Goal: Obtain resource: Download file/media

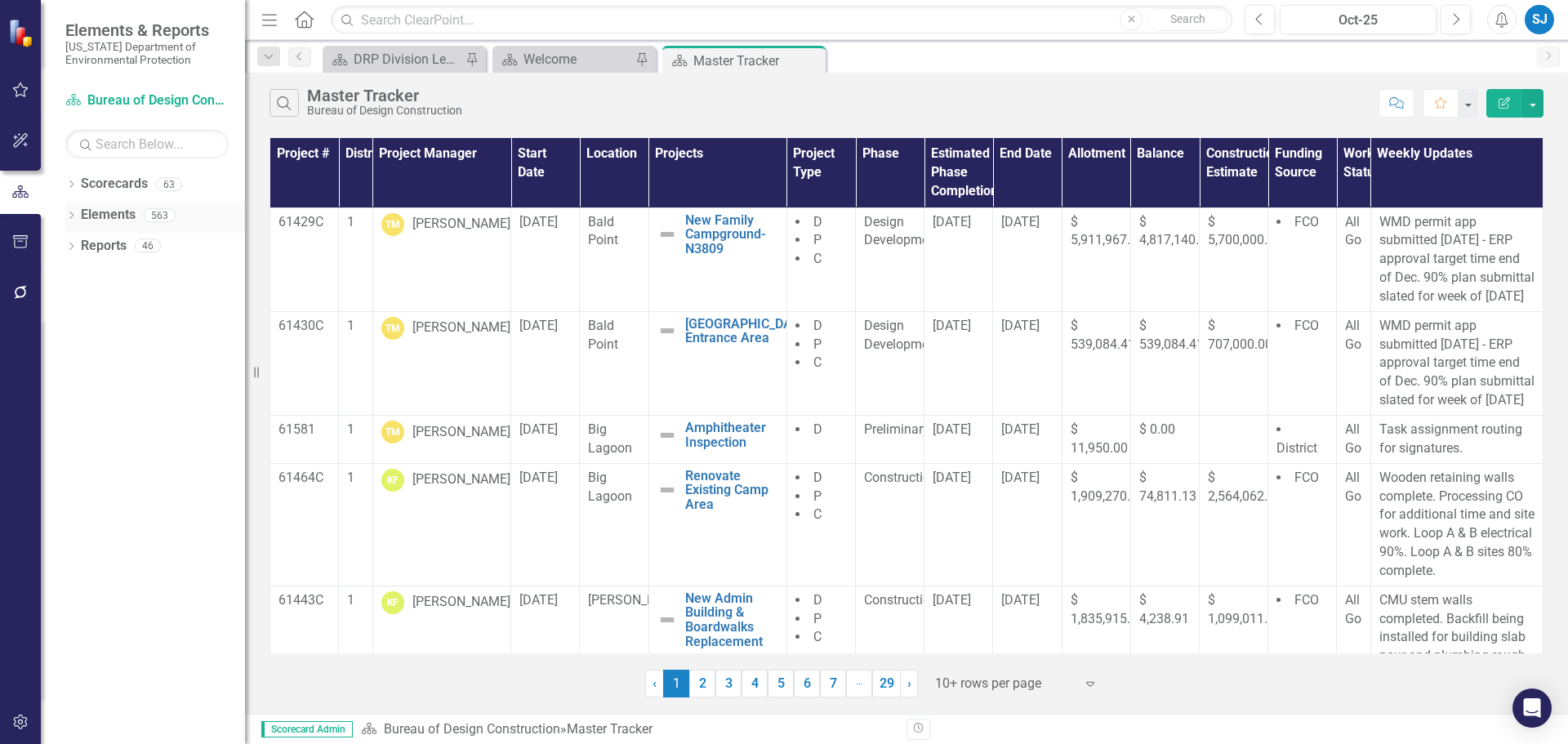
click at [71, 214] on icon "Dropdown" at bounding box center [71, 217] width 11 height 9
click at [72, 188] on icon "Dropdown" at bounding box center [71, 186] width 11 height 9
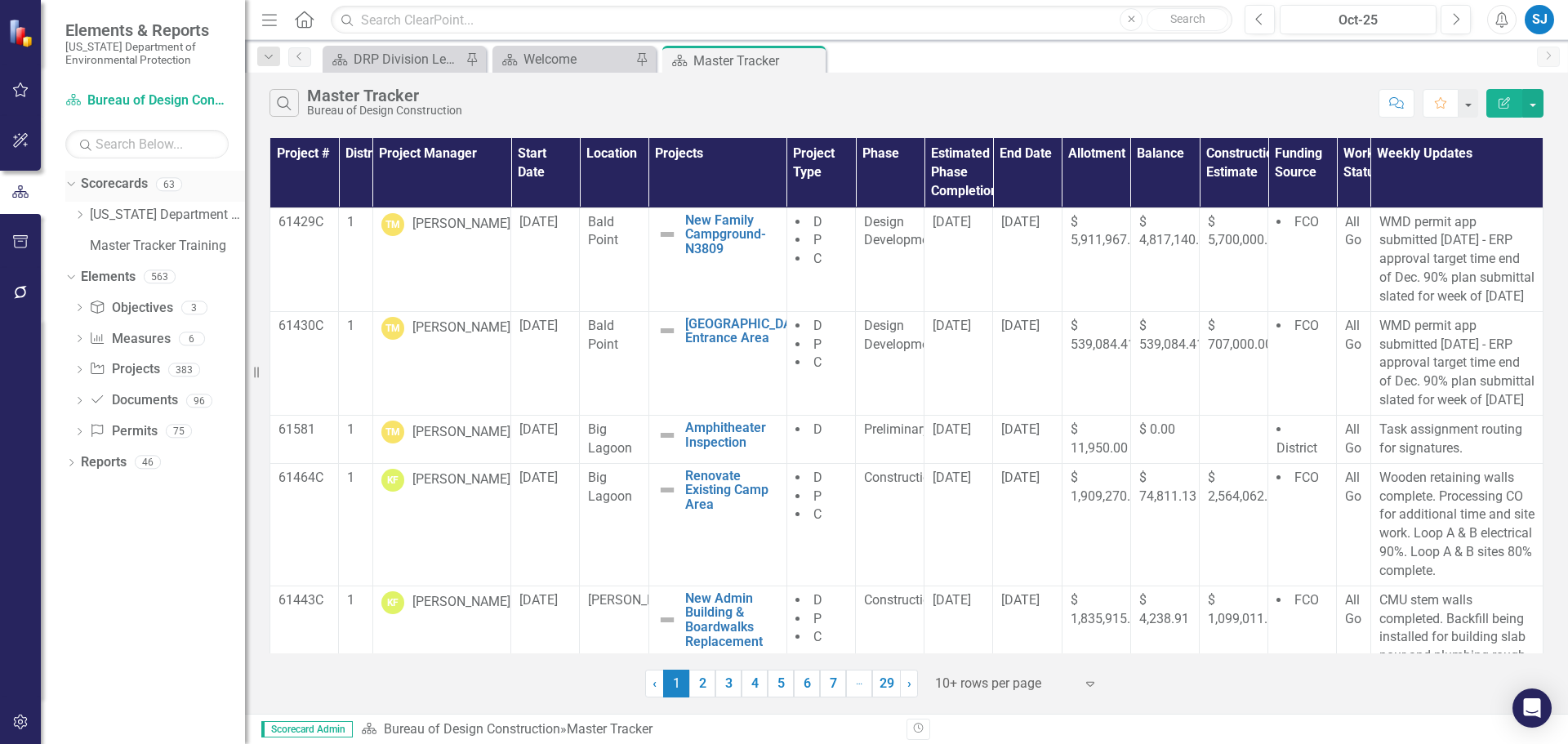
click at [76, 184] on div "Dropdown" at bounding box center [71, 186] width 11 height 8
click at [76, 402] on icon "Dropdown" at bounding box center [71, 402] width 11 height 9
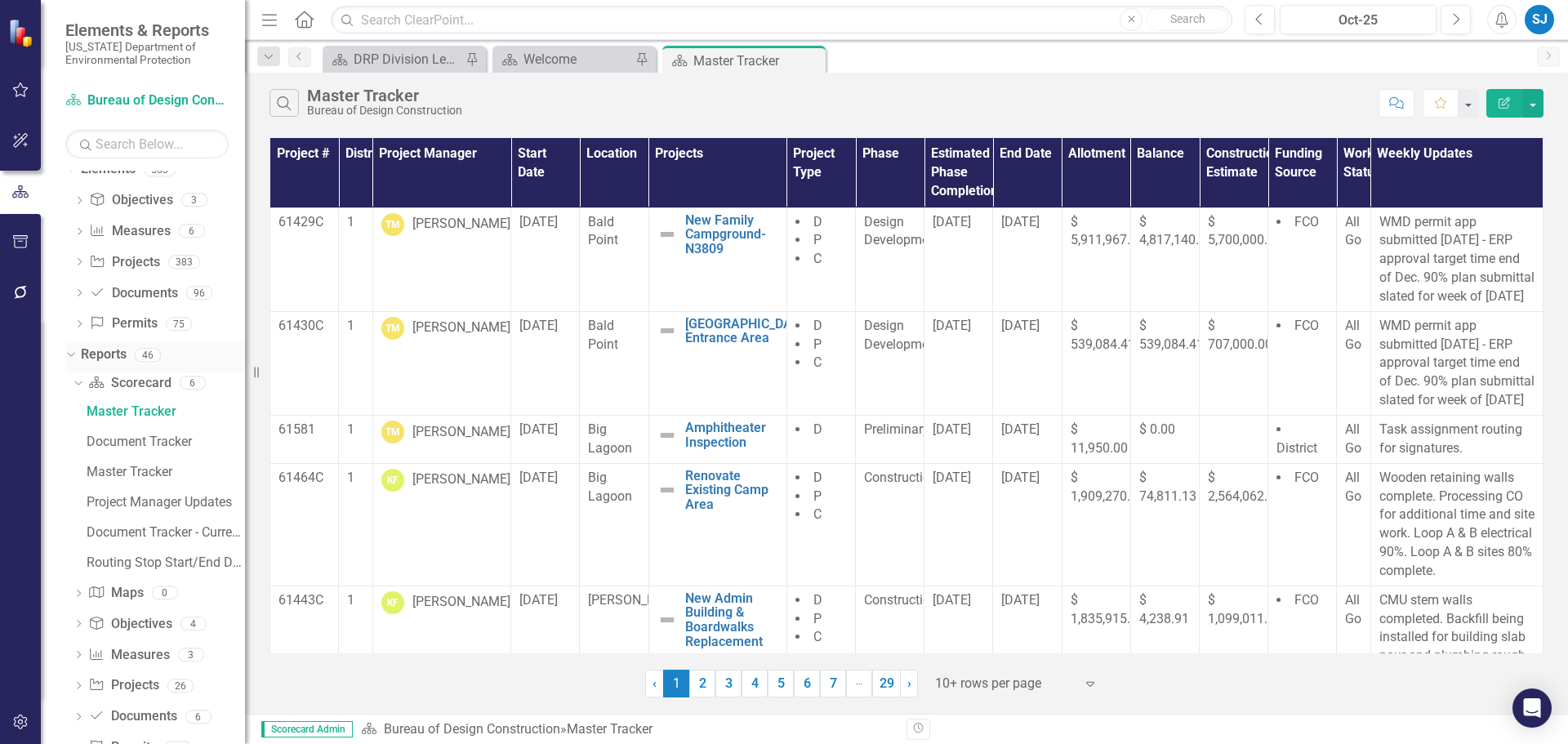
scroll to position [91, 0]
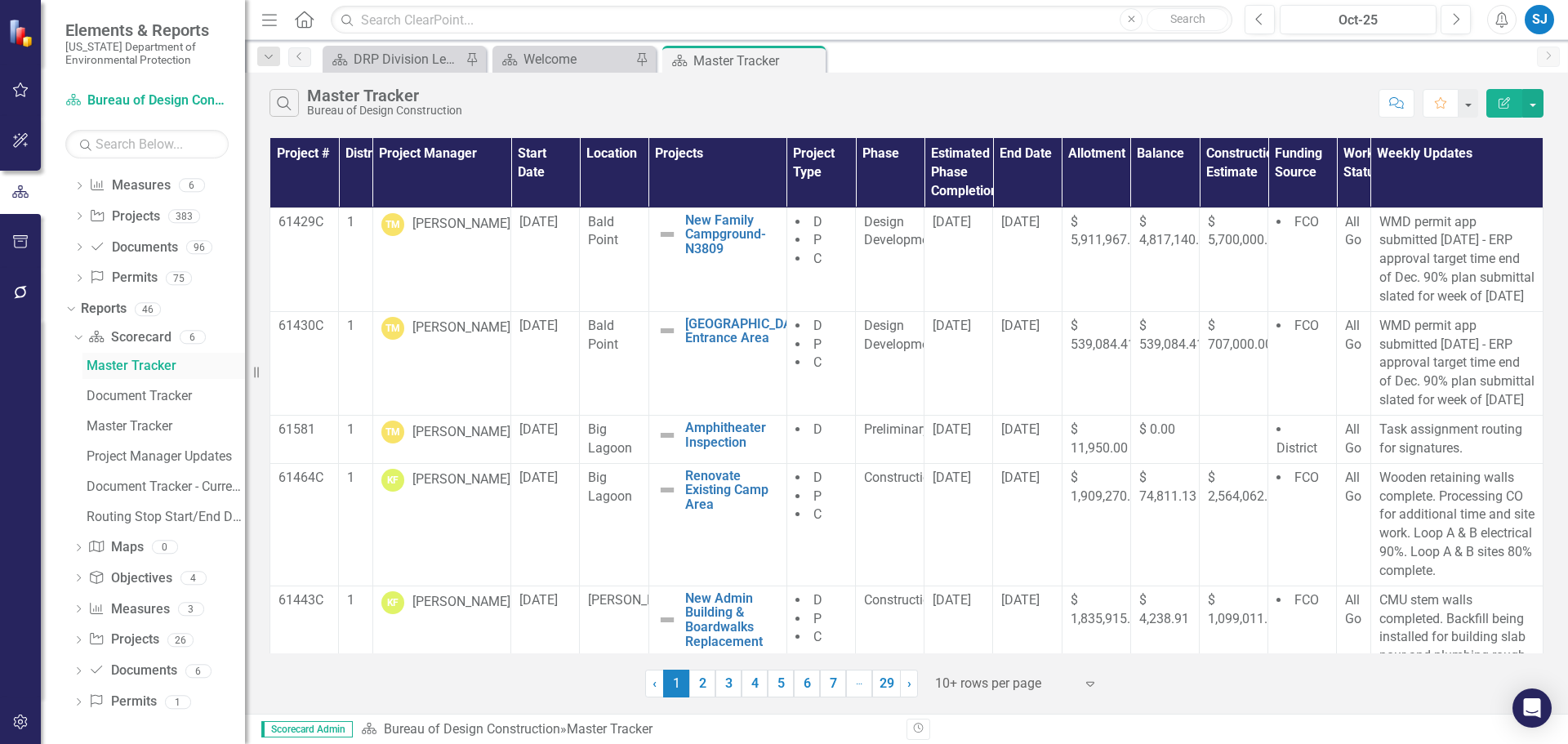
click at [140, 358] on link "Master Tracker" at bounding box center [163, 366] width 163 height 26
click at [21, 88] on icon "button" at bounding box center [21, 90] width 17 height 13
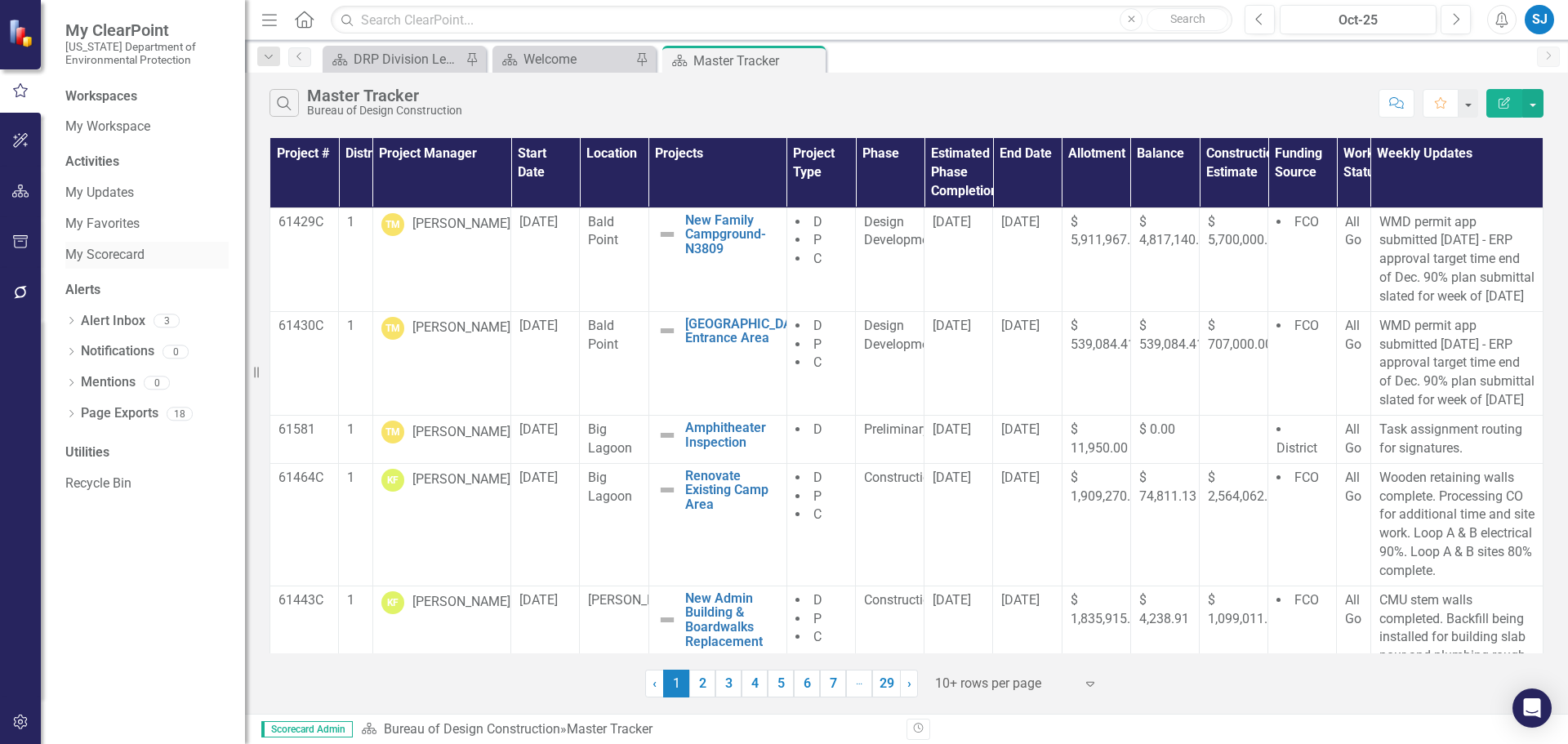
click at [119, 250] on link "My Scorecard" at bounding box center [147, 255] width 163 height 19
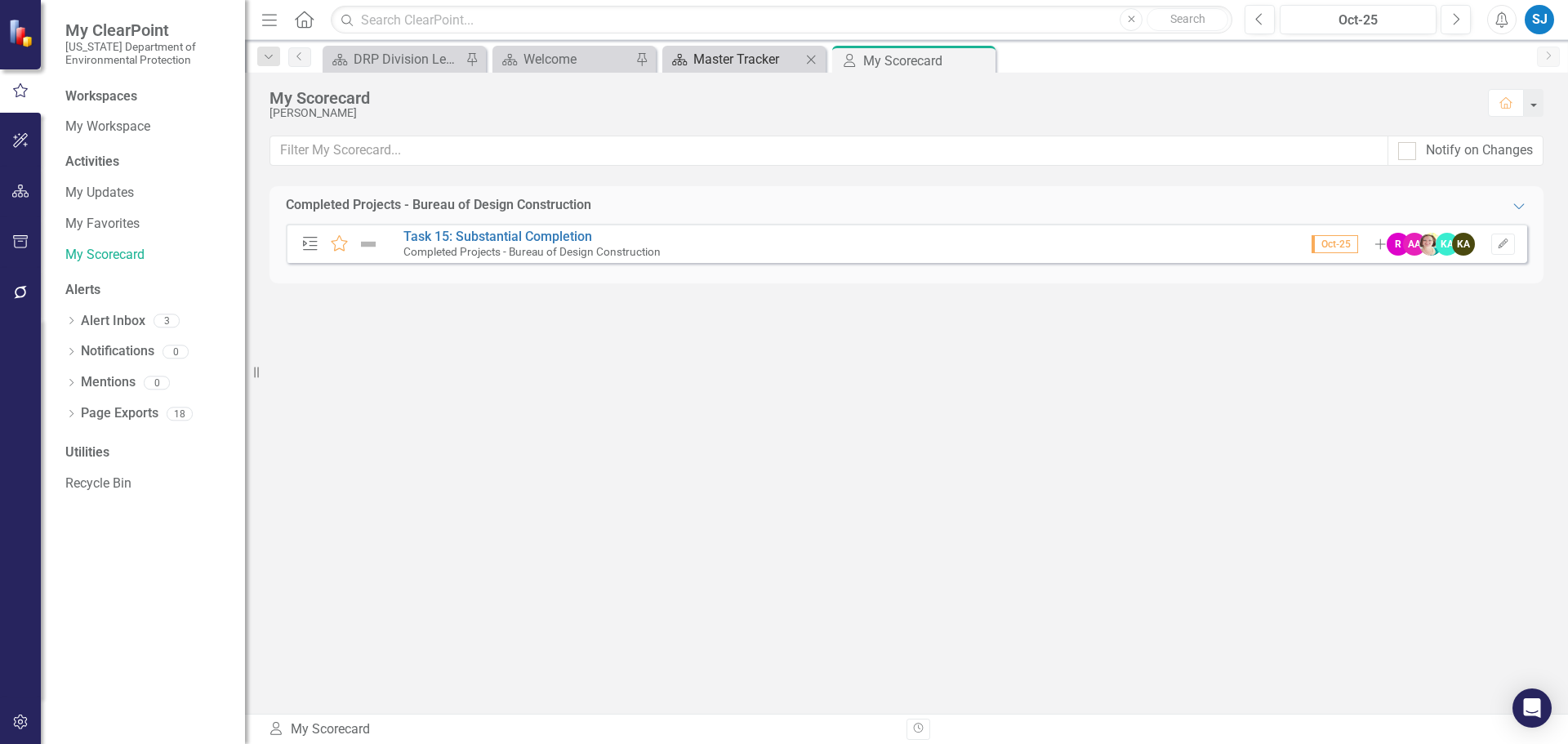
click at [754, 65] on div "Master Tracker" at bounding box center [746, 59] width 108 height 21
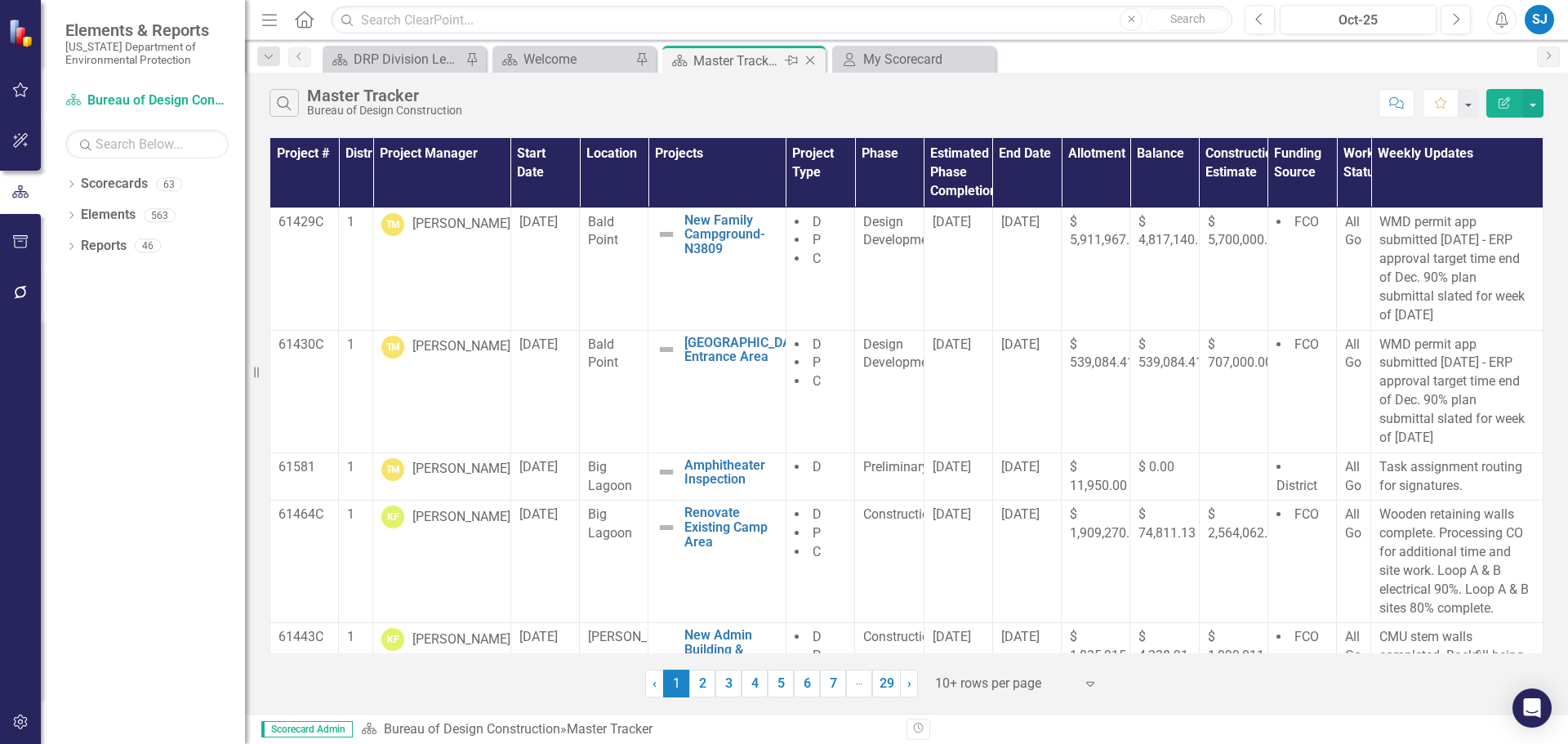
click at [810, 61] on icon at bounding box center [810, 61] width 9 height 9
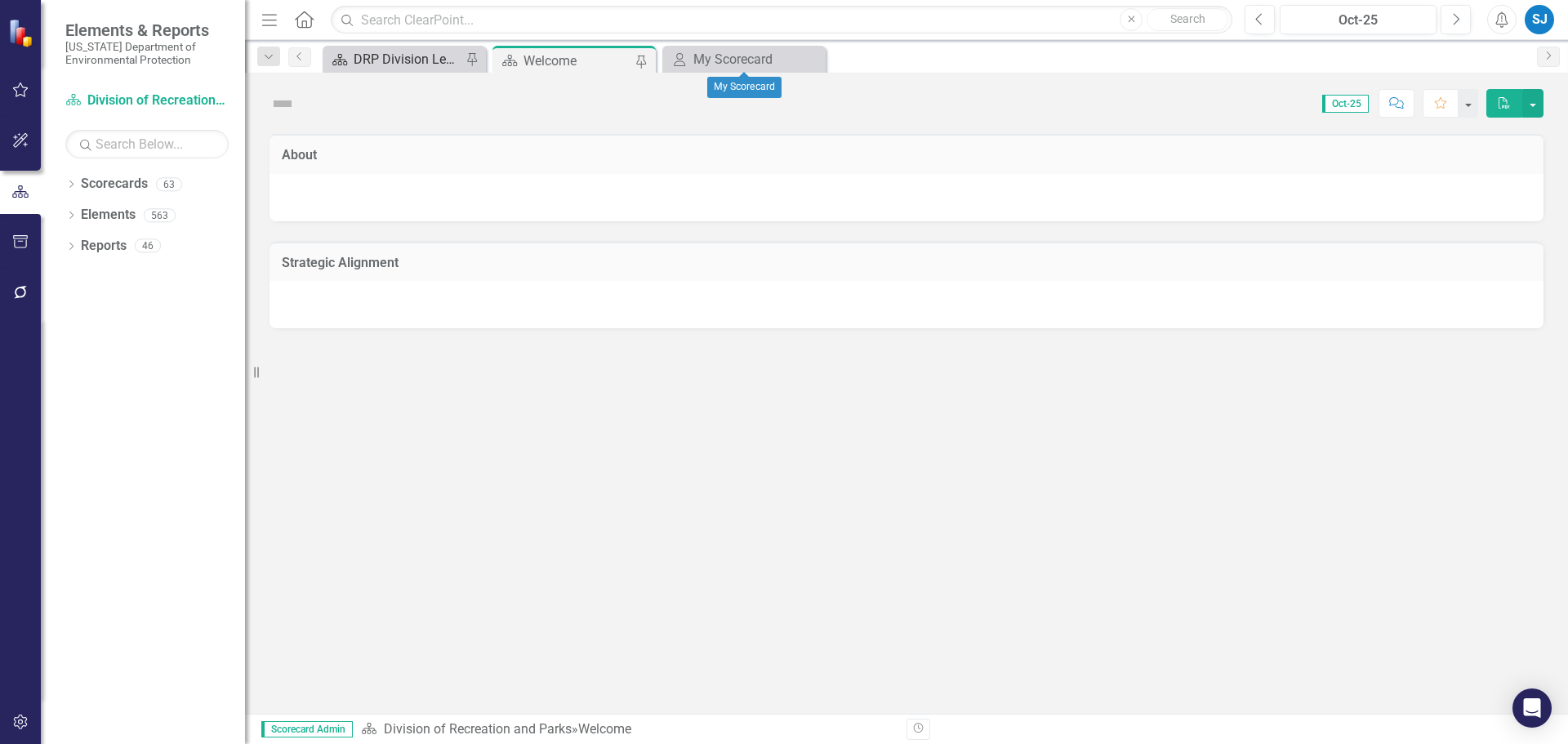
click at [383, 59] on div "DRP Division Level Metrics" at bounding box center [407, 59] width 108 height 21
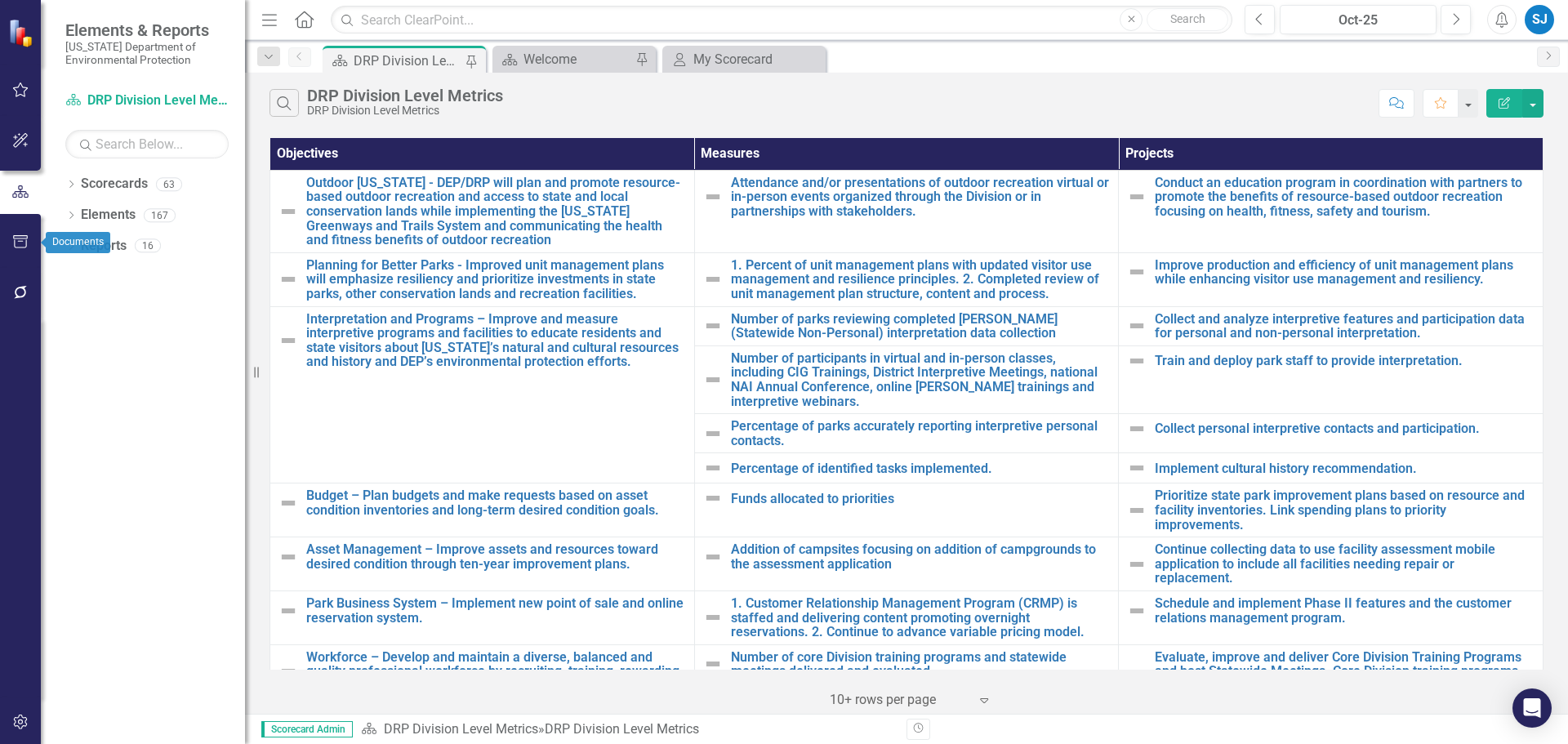
click at [16, 241] on icon "button" at bounding box center [21, 241] width 17 height 13
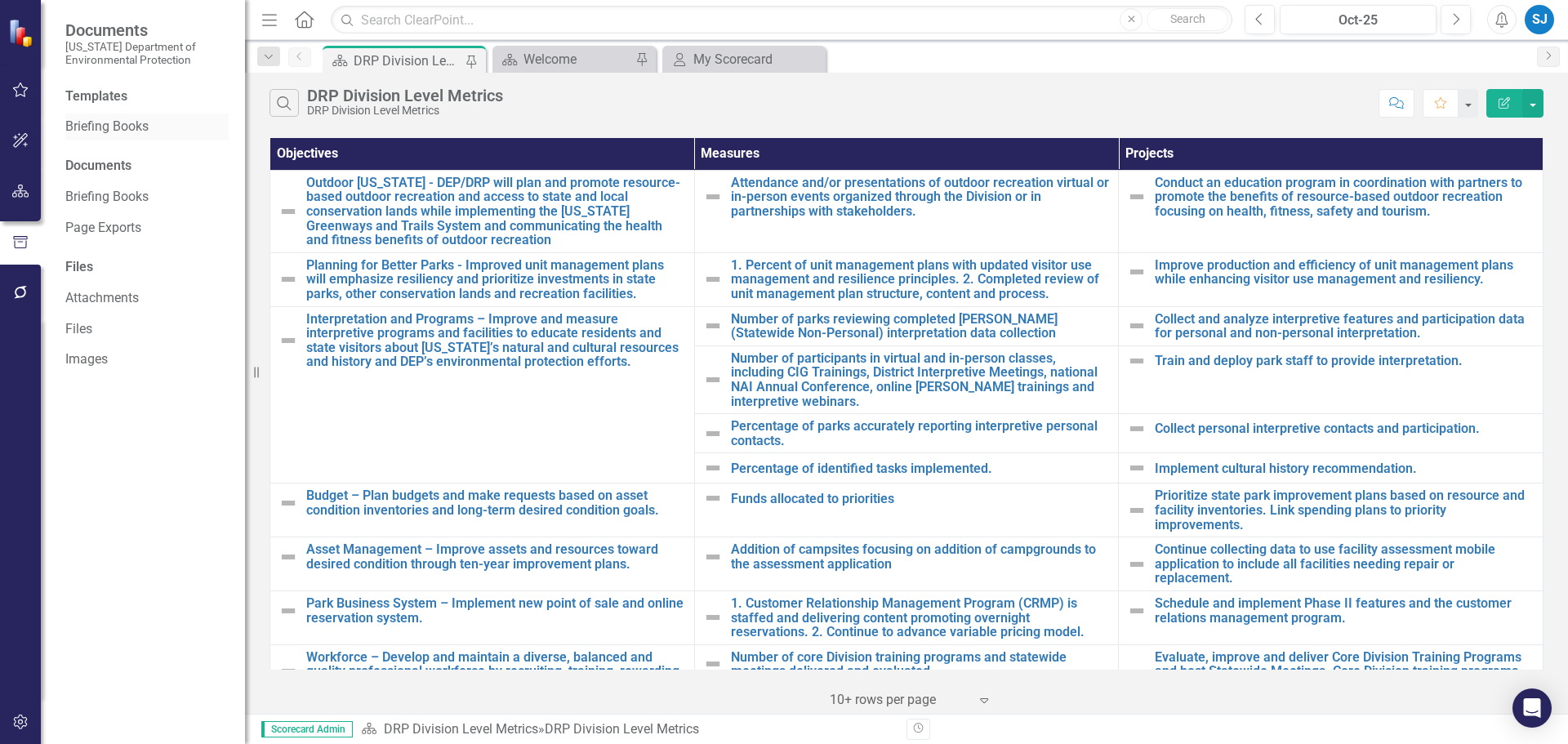
click at [126, 132] on link "Briefing Books" at bounding box center [147, 126] width 163 height 19
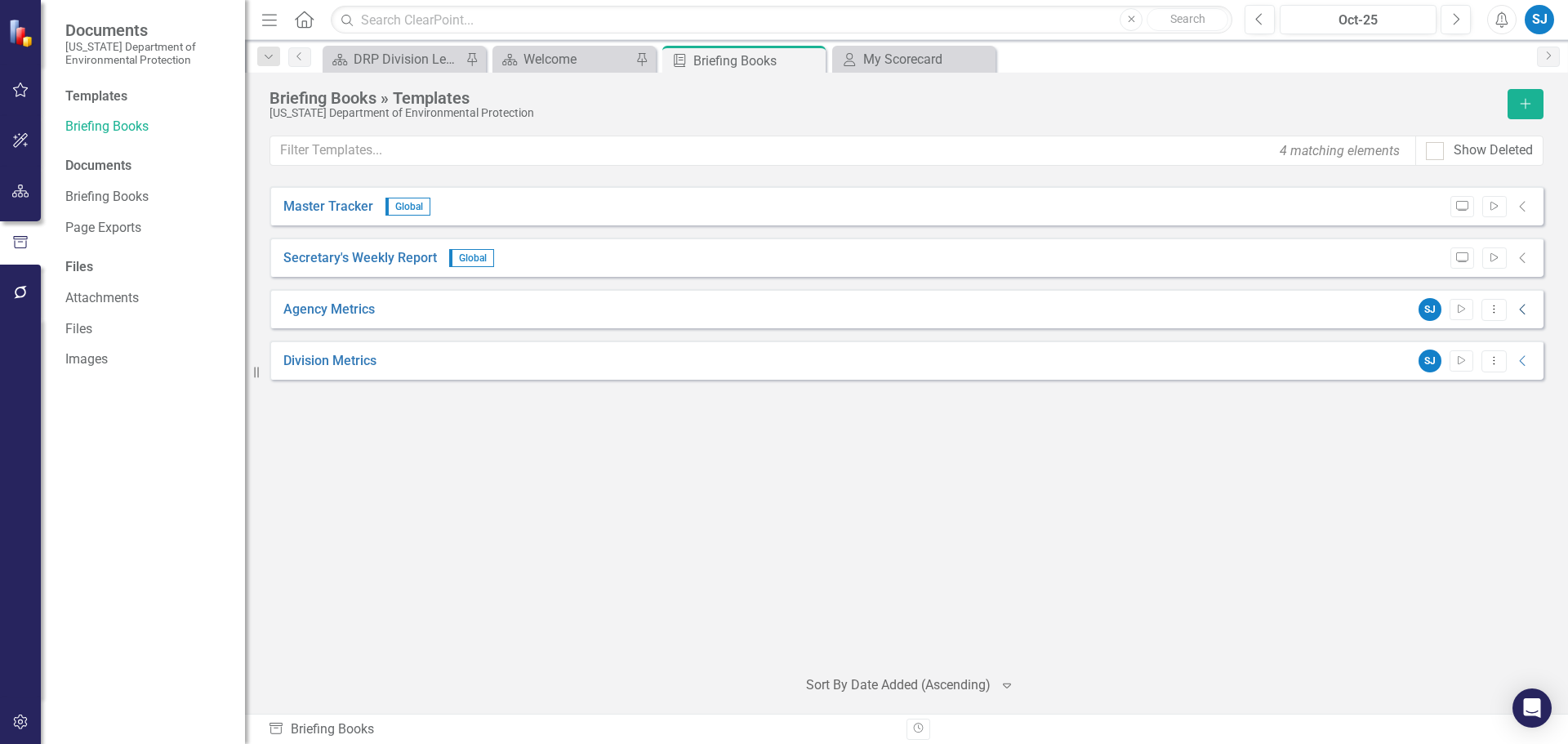
click at [1520, 314] on icon "Collapse" at bounding box center [1523, 310] width 16 height 13
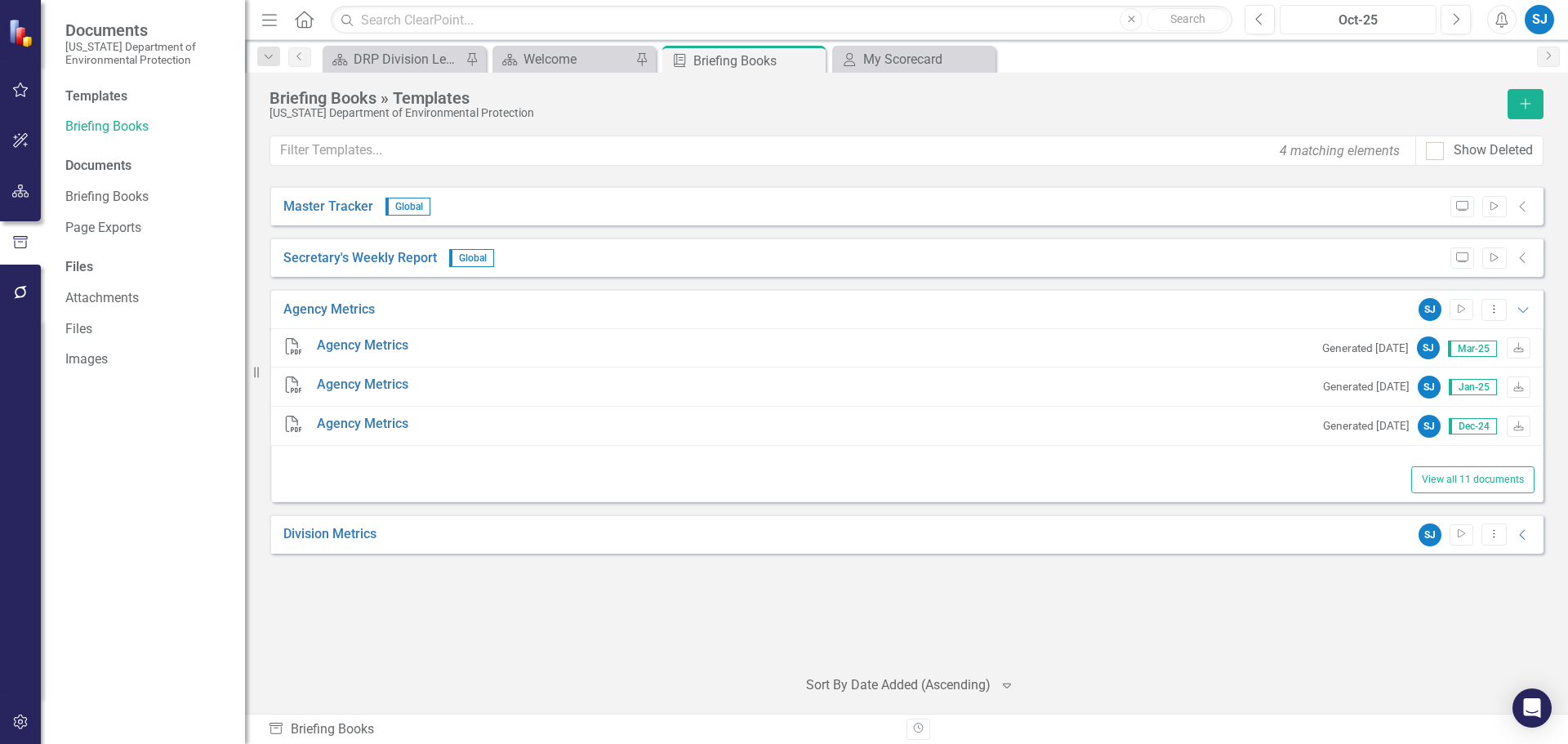
click at [1387, 16] on div "Oct-25" at bounding box center [1358, 21] width 145 height 20
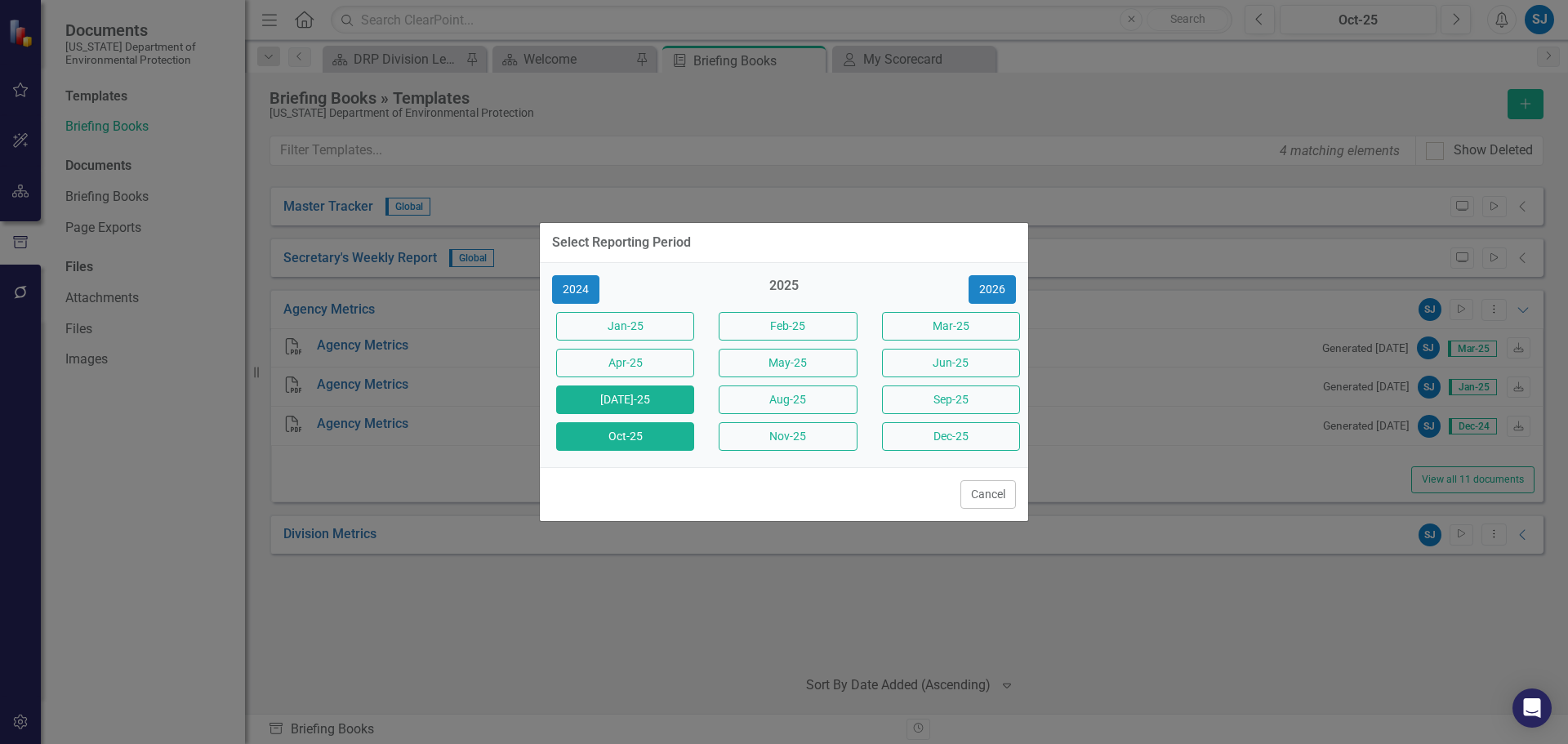
click at [640, 402] on button "[DATE]-25" at bounding box center [625, 399] width 138 height 29
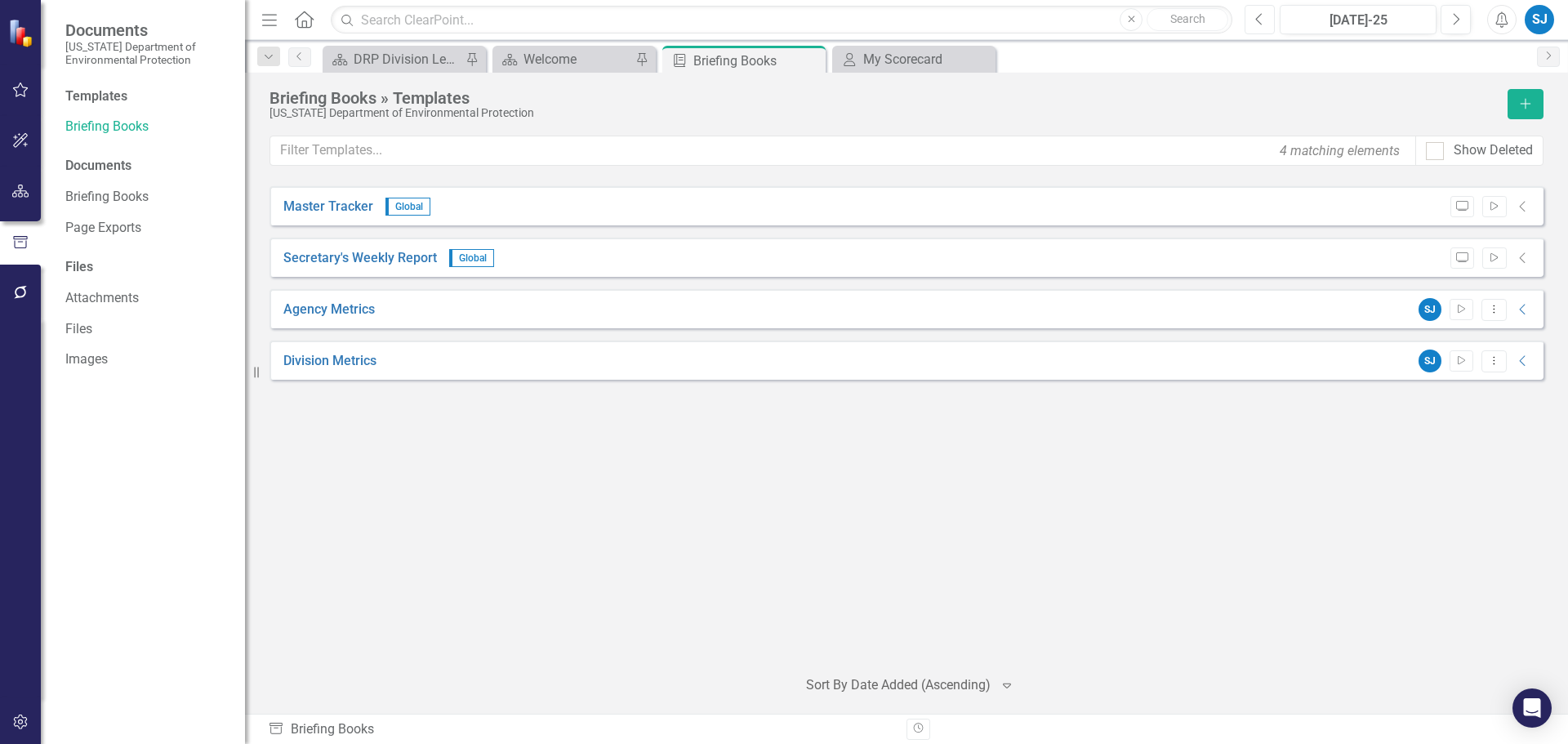
click at [1264, 22] on icon "Previous" at bounding box center [1259, 20] width 9 height 15
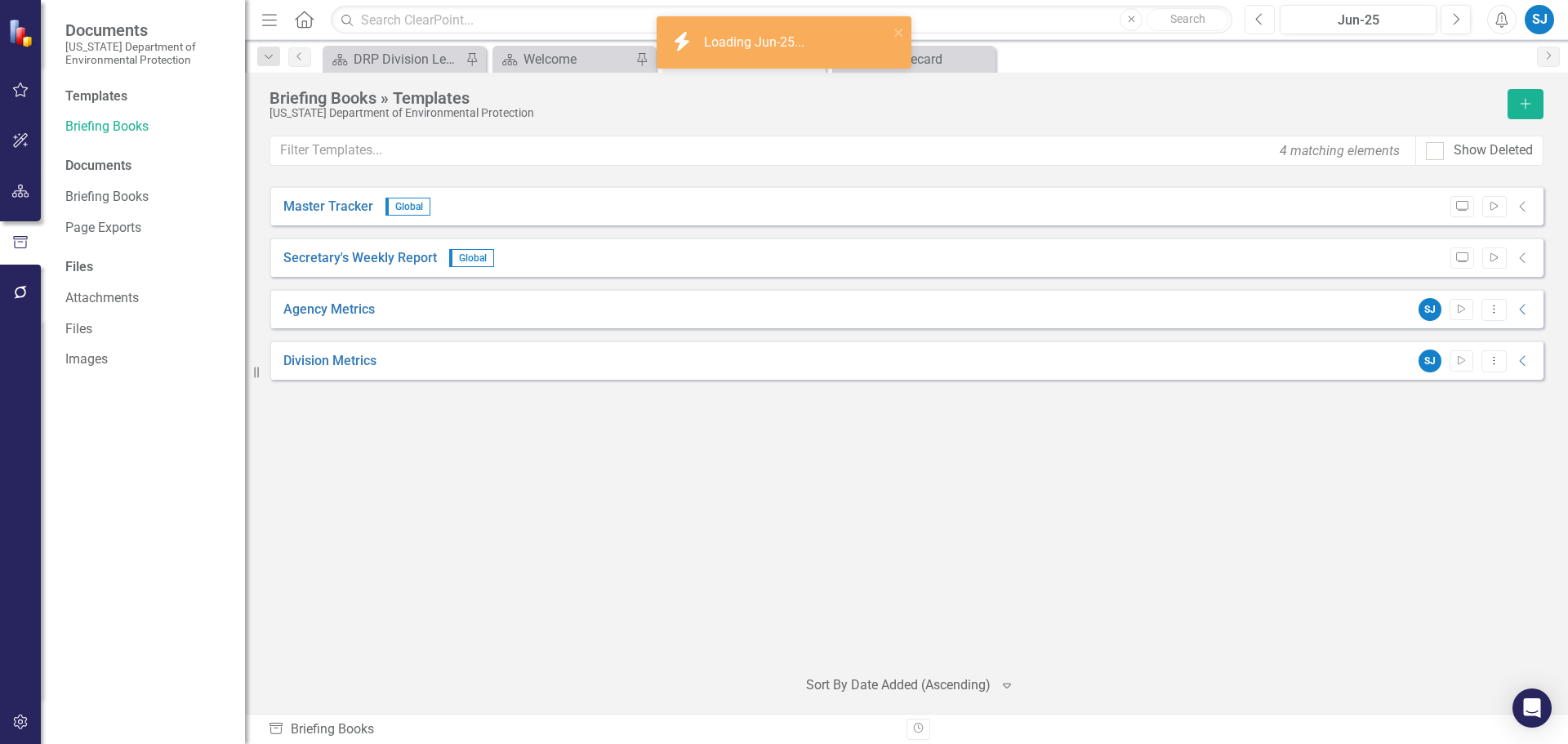
click at [1259, 17] on icon "button" at bounding box center [1259, 19] width 7 height 11
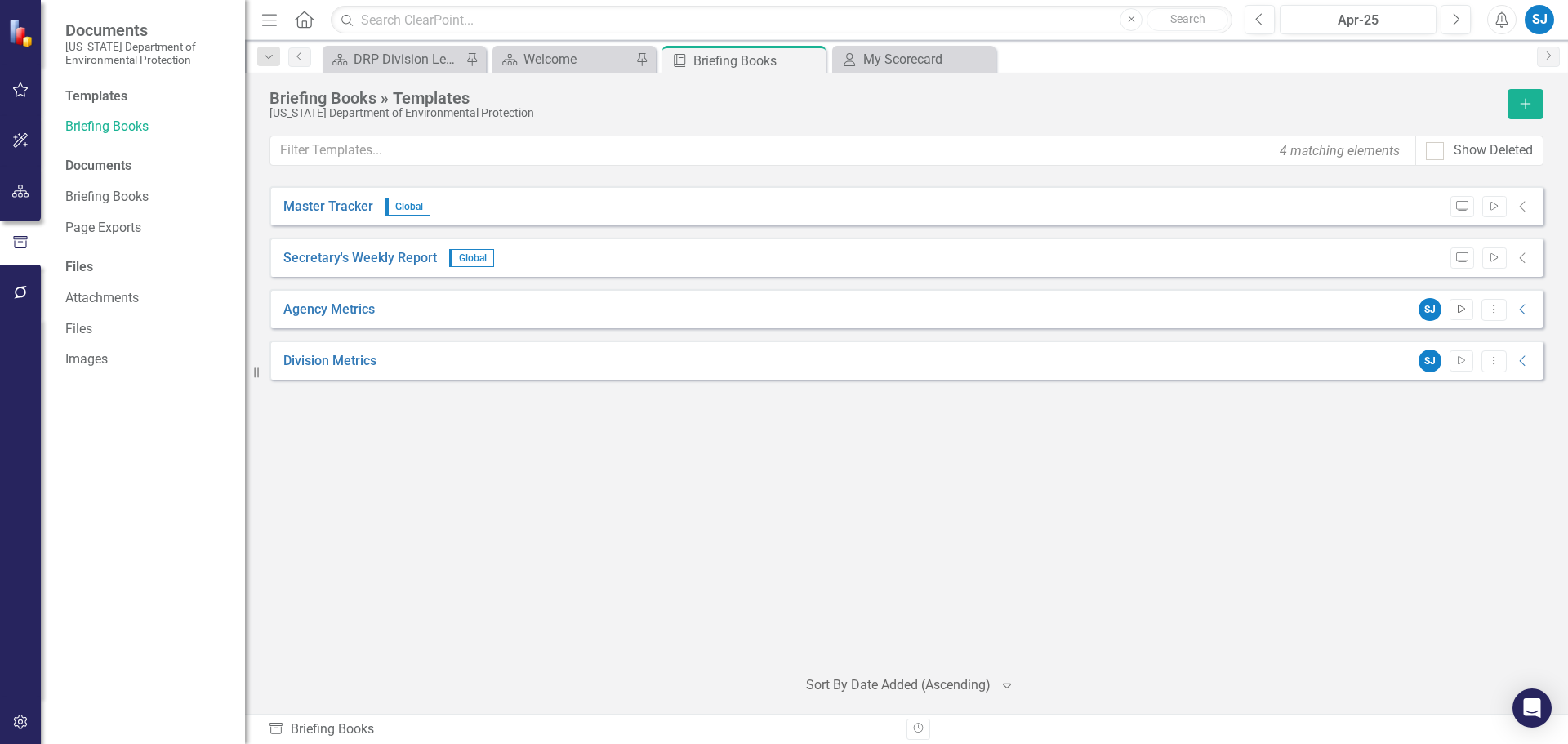
click at [1463, 312] on icon "Start" at bounding box center [1461, 310] width 12 height 10
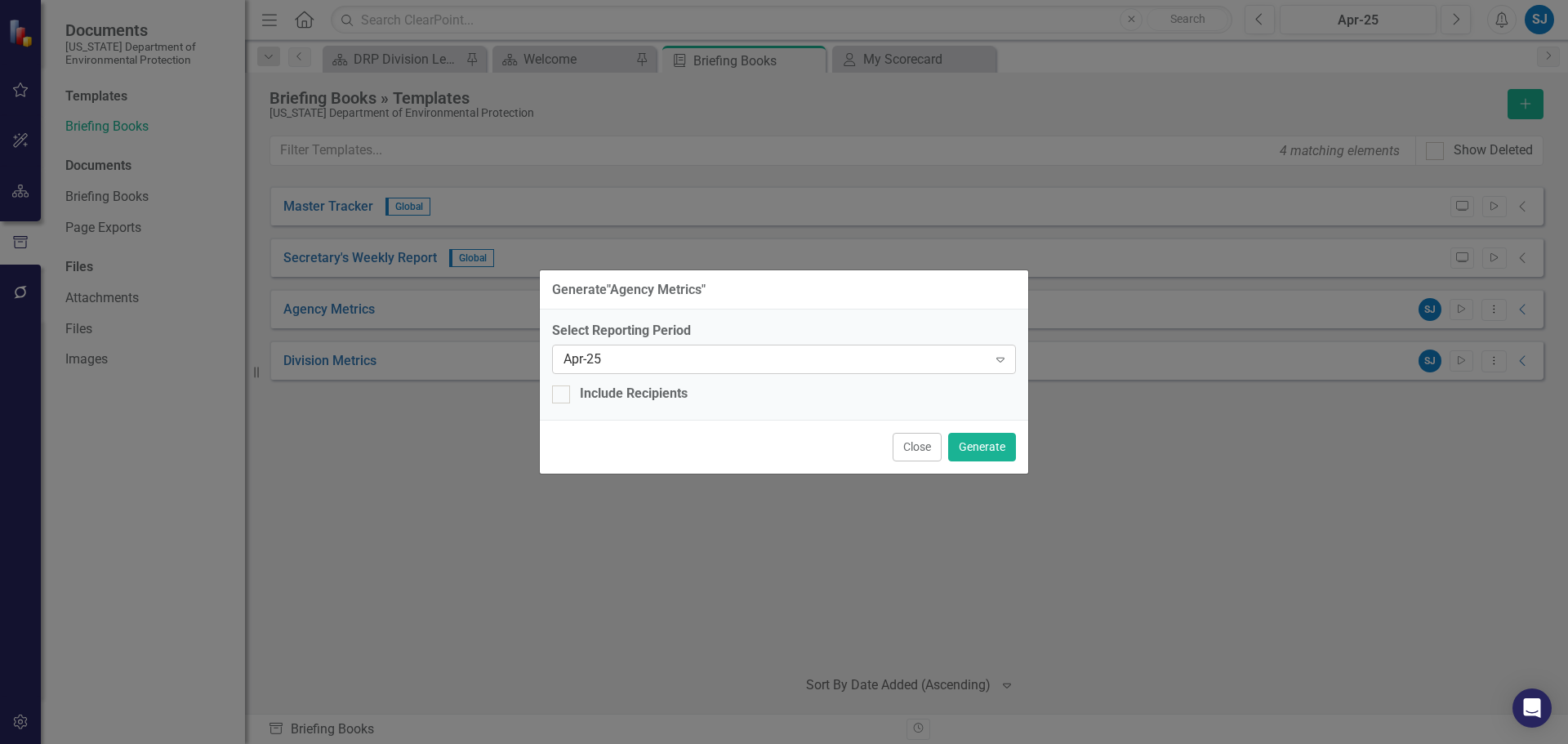
click at [617, 363] on div "Apr-25" at bounding box center [775, 360] width 424 height 19
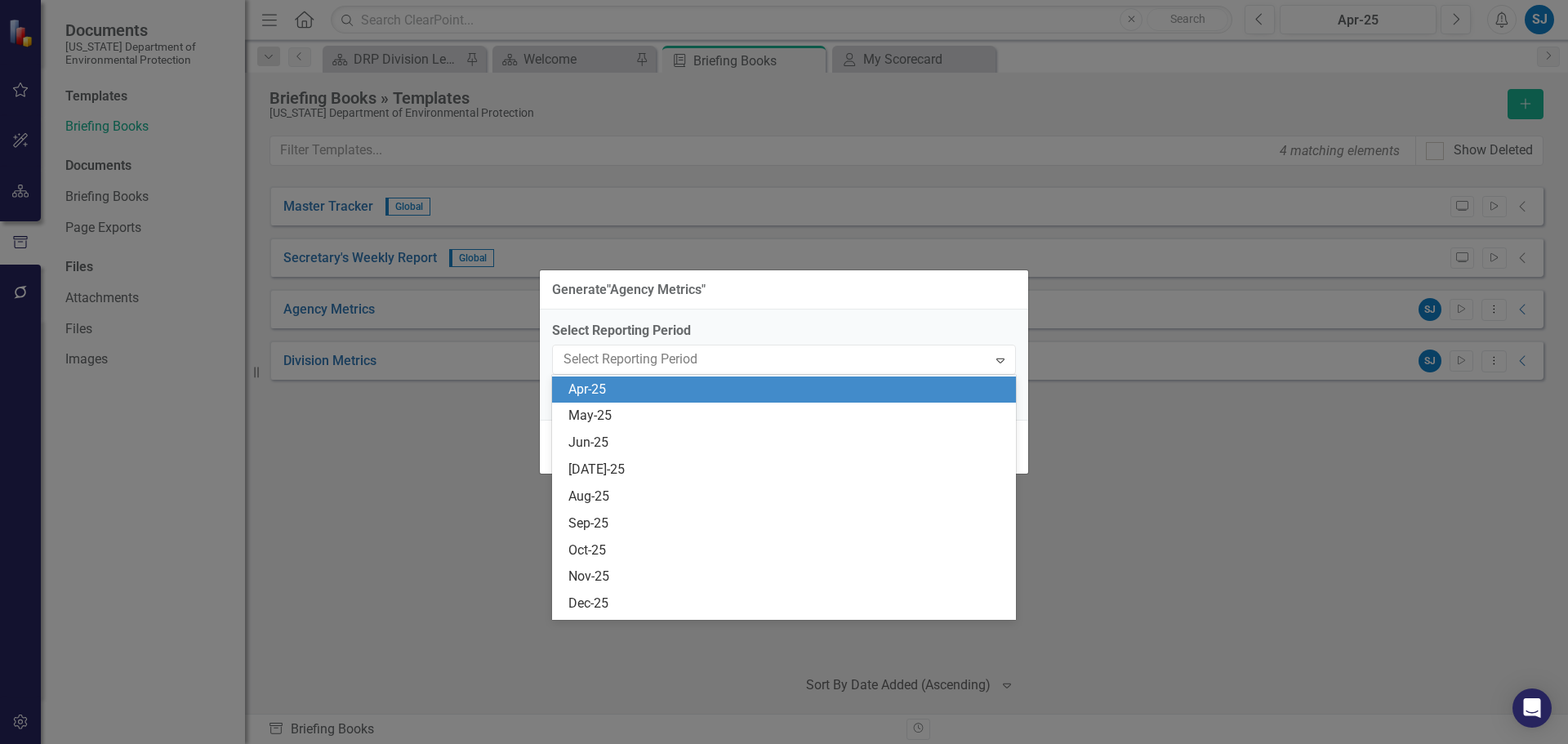
scroll to position [5393, 0]
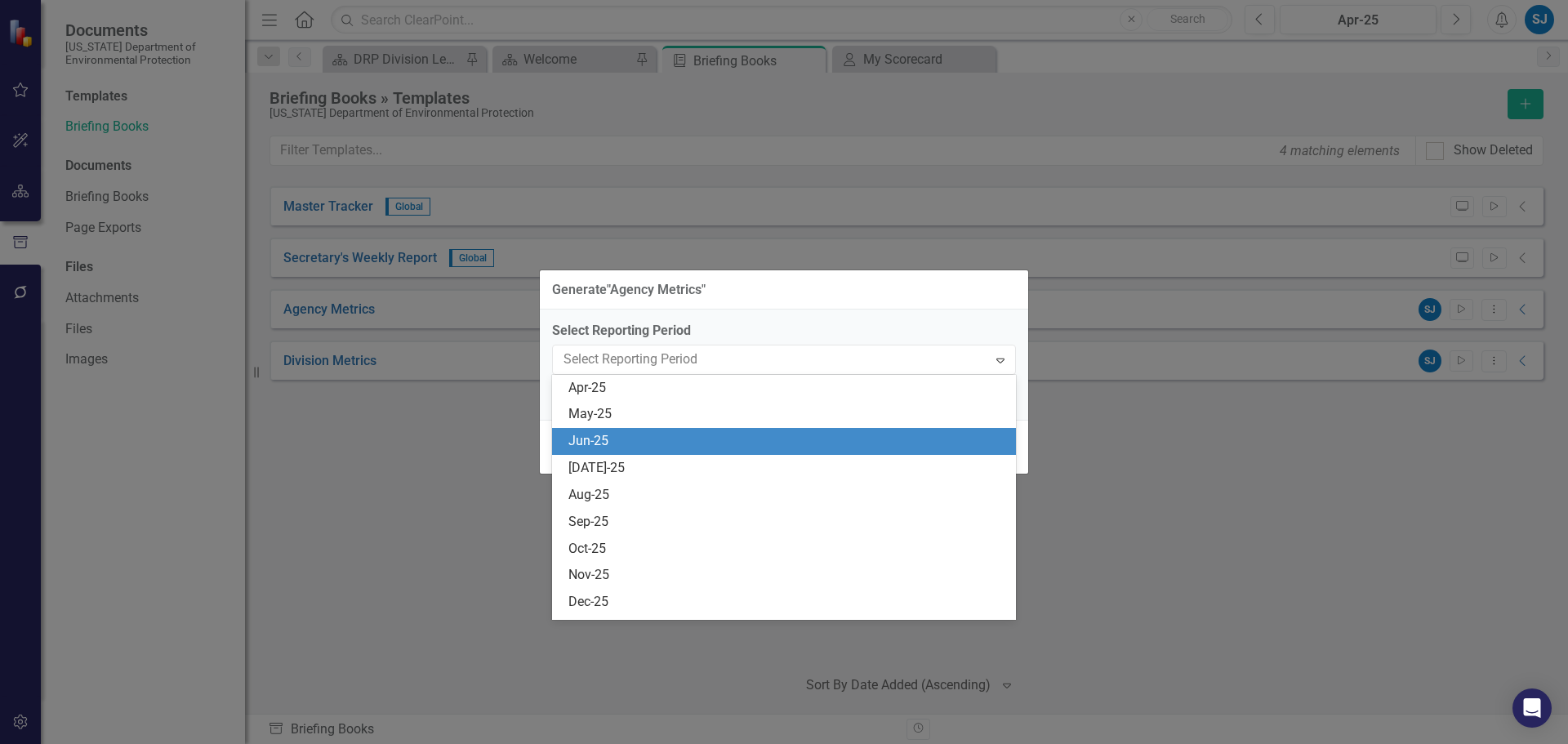
click at [757, 440] on div "Jun-25" at bounding box center [786, 441] width 438 height 19
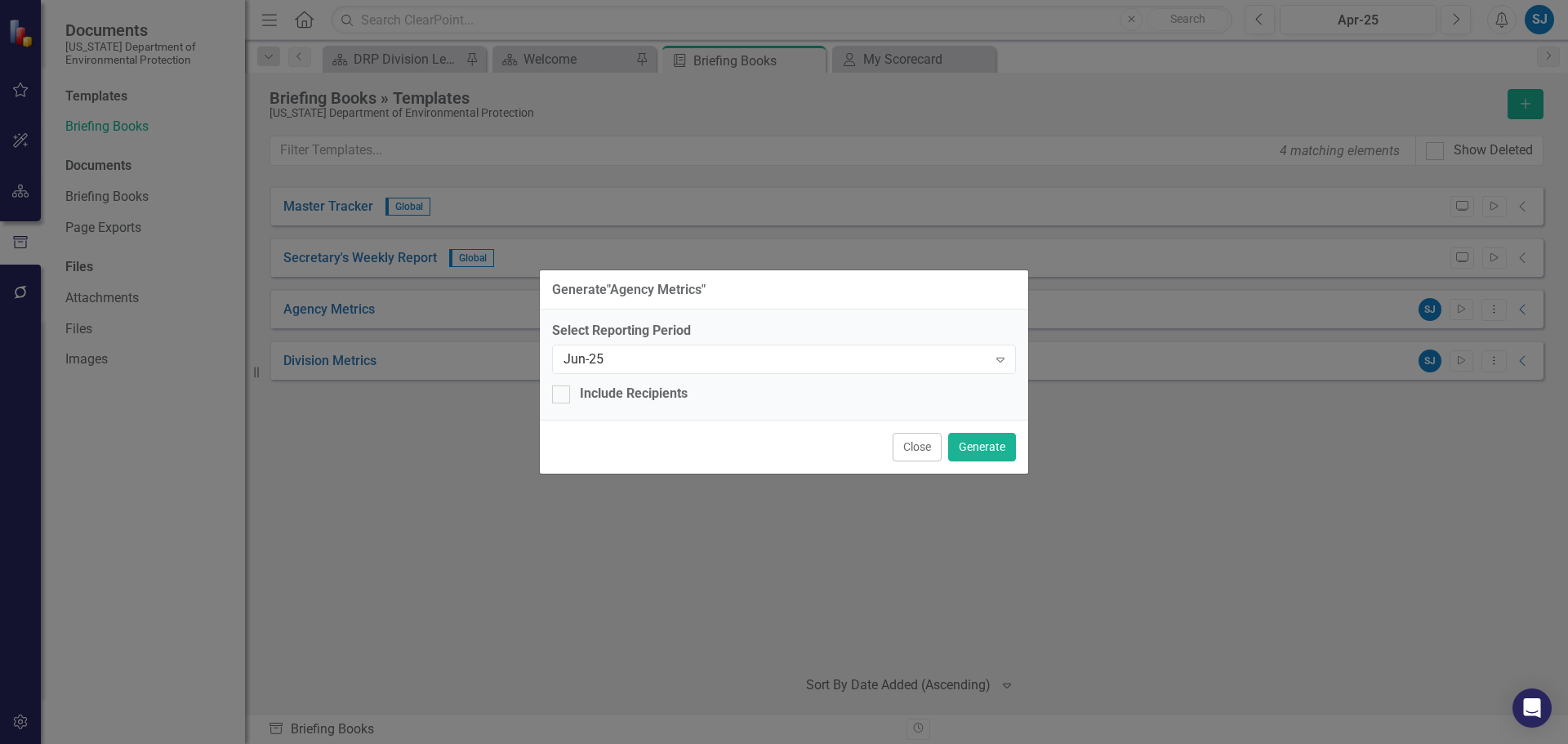
click at [761, 435] on div "Close Generate" at bounding box center [783, 447] width 488 height 54
click at [993, 444] on button "Generate" at bounding box center [982, 447] width 68 height 29
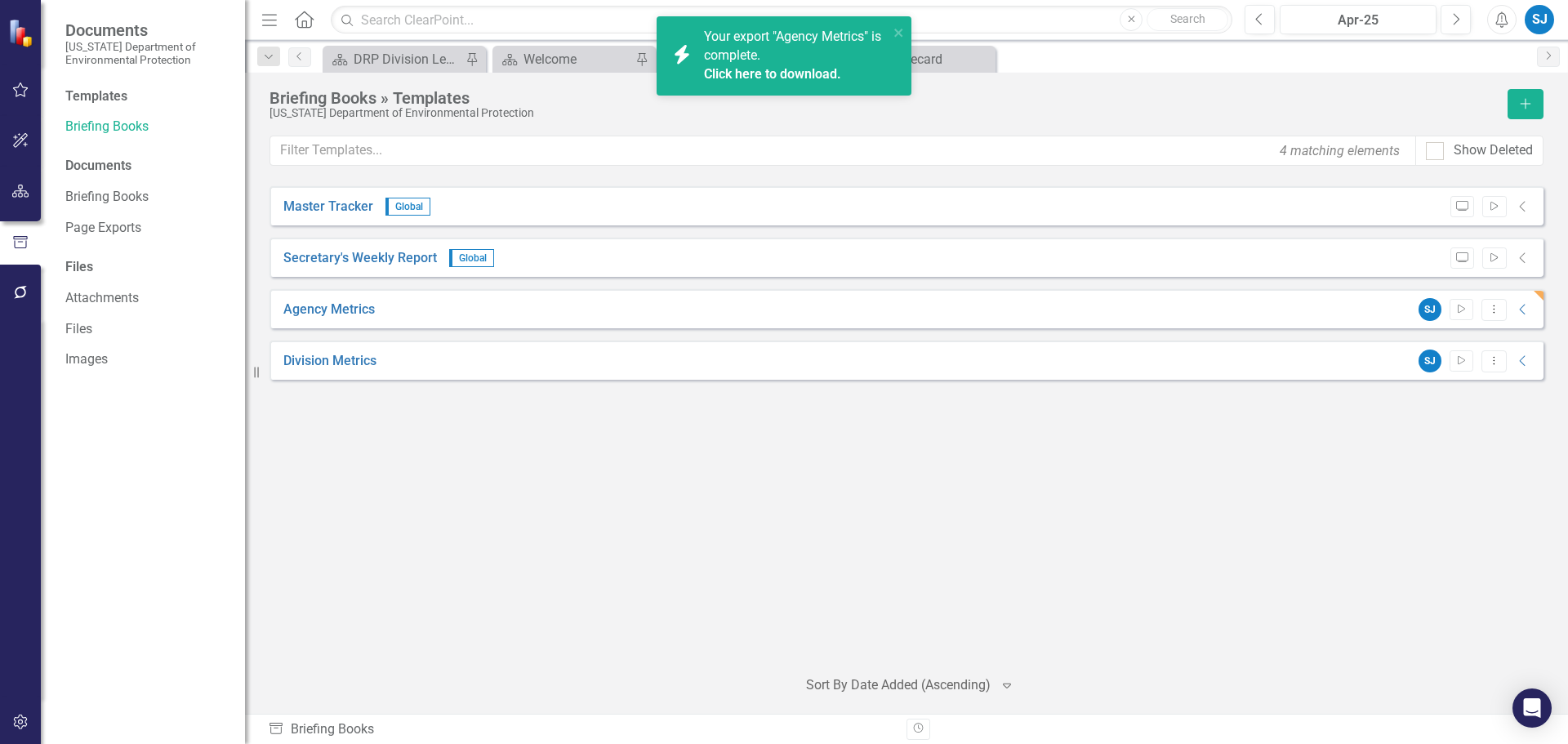
click at [818, 62] on div "Your export "Agency Metrics" is complete. Click here to download." at bounding box center [795, 56] width 185 height 57
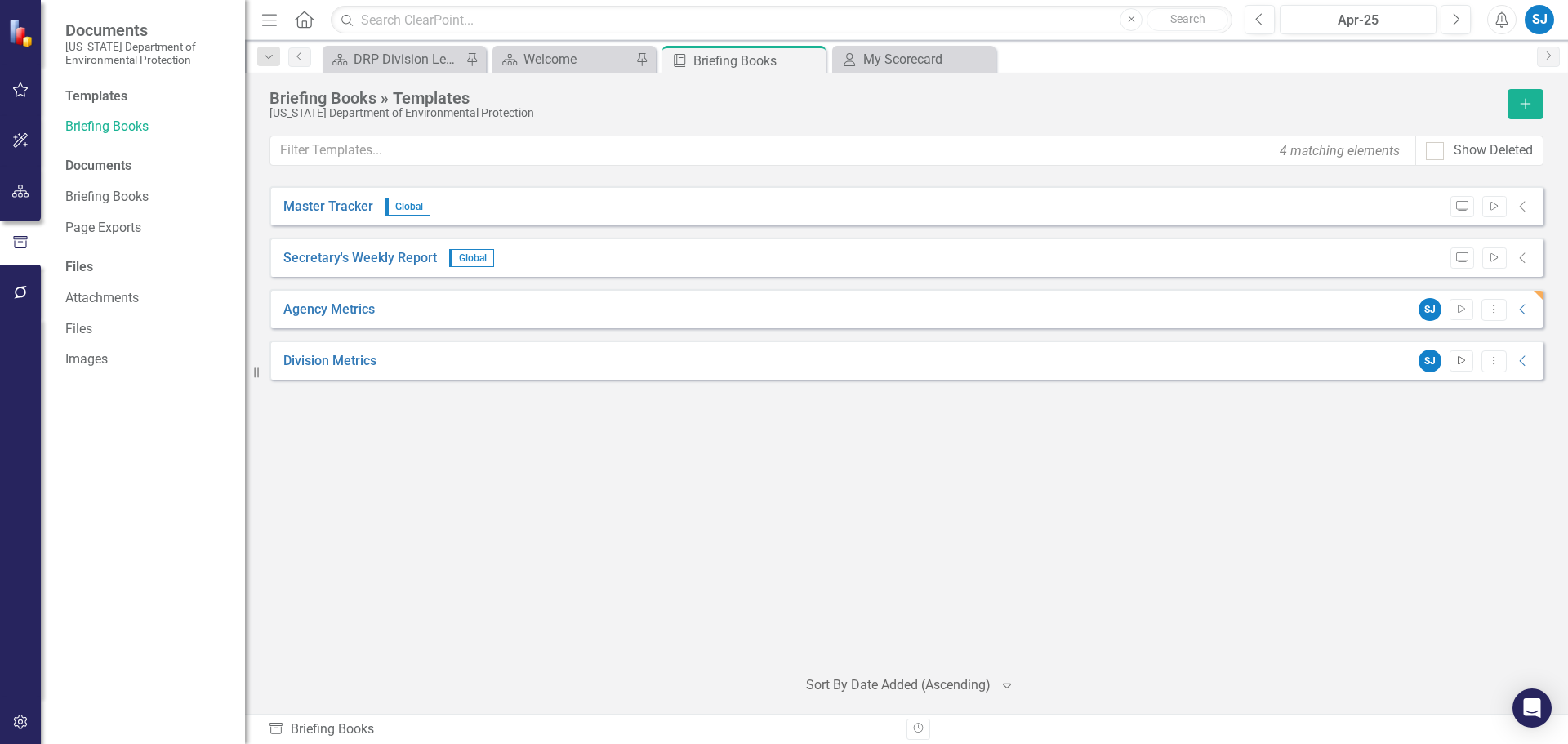
click at [1457, 361] on icon "button" at bounding box center [1460, 361] width 7 height 9
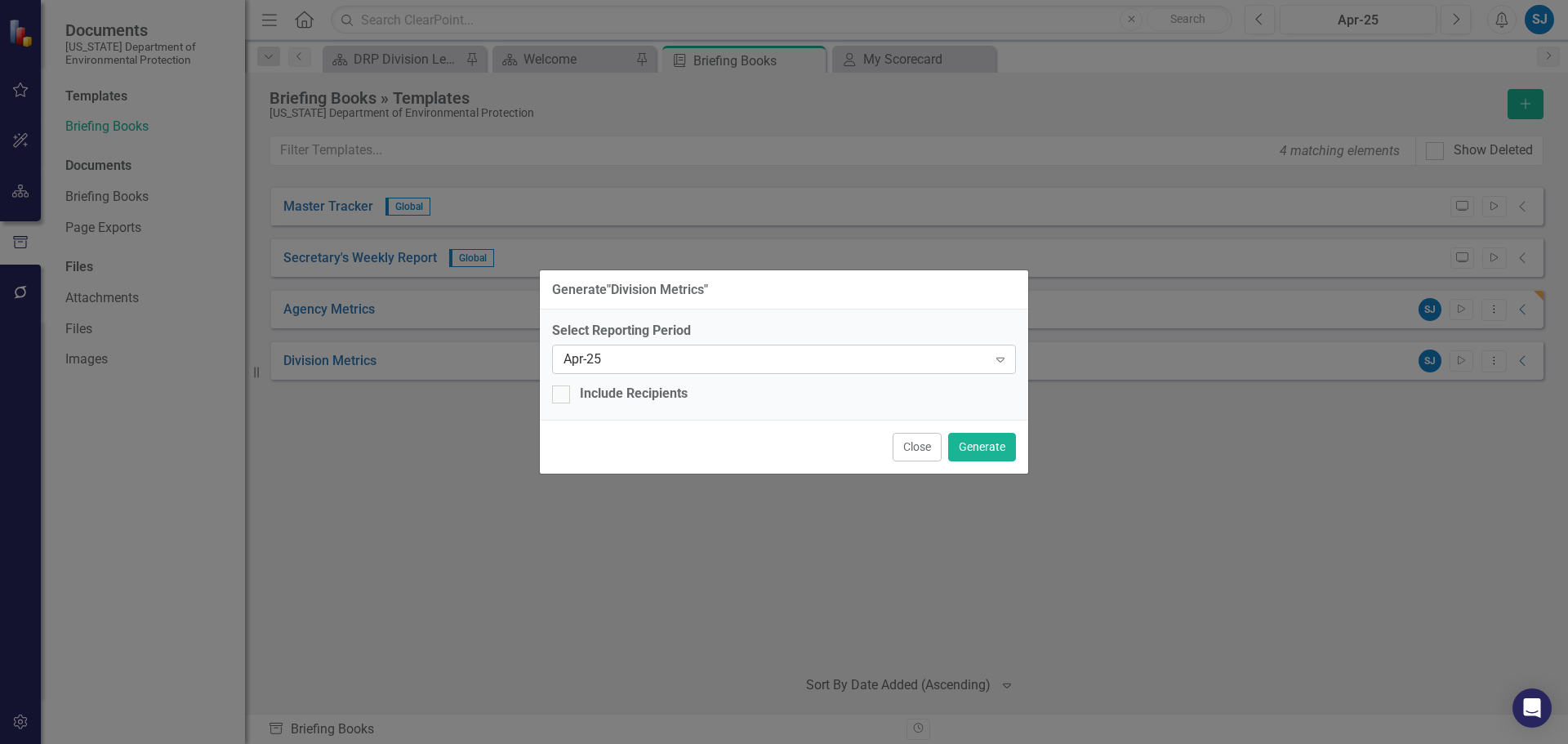
click at [997, 359] on icon at bounding box center [1001, 361] width 8 height 5
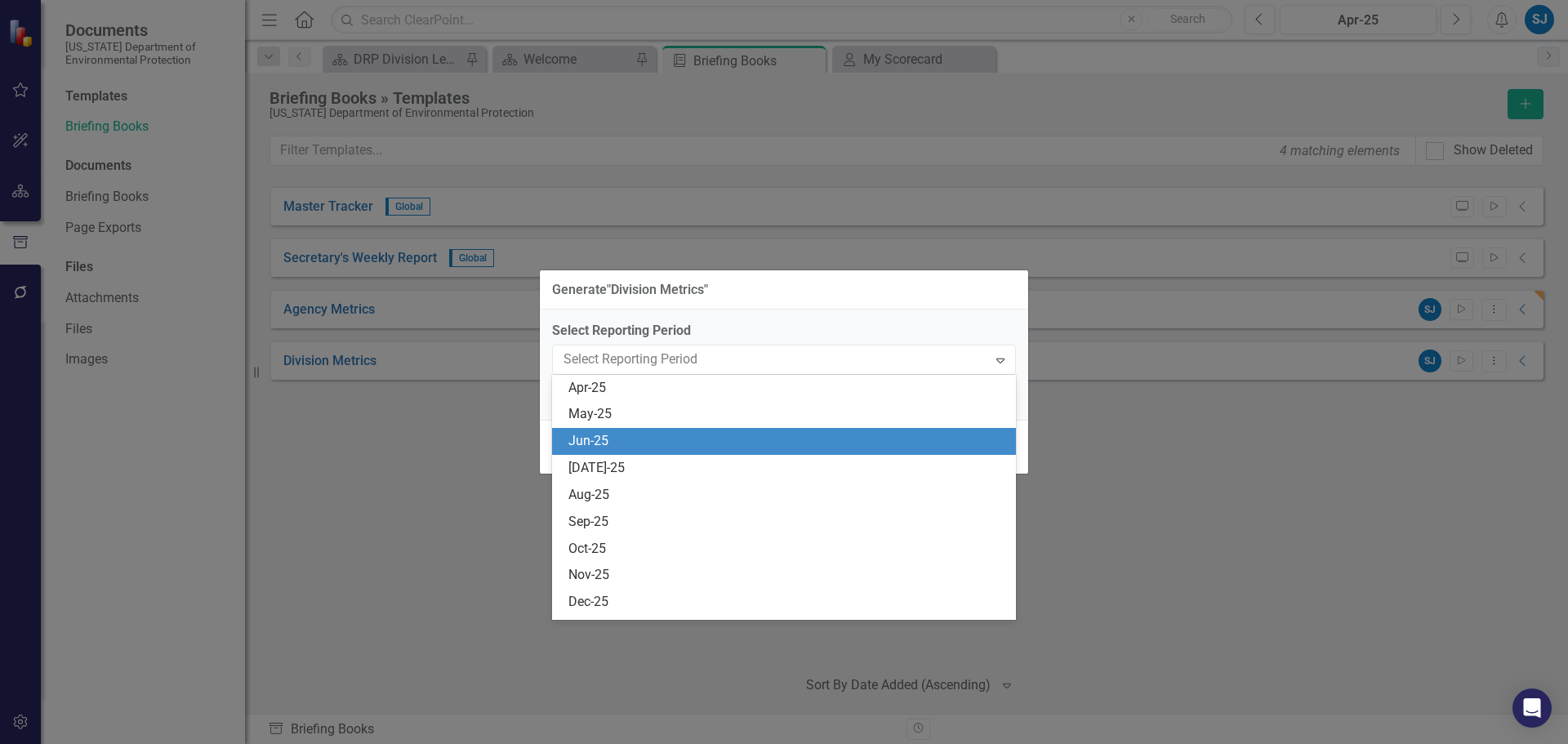
click at [770, 434] on div "Jun-25" at bounding box center [786, 441] width 438 height 19
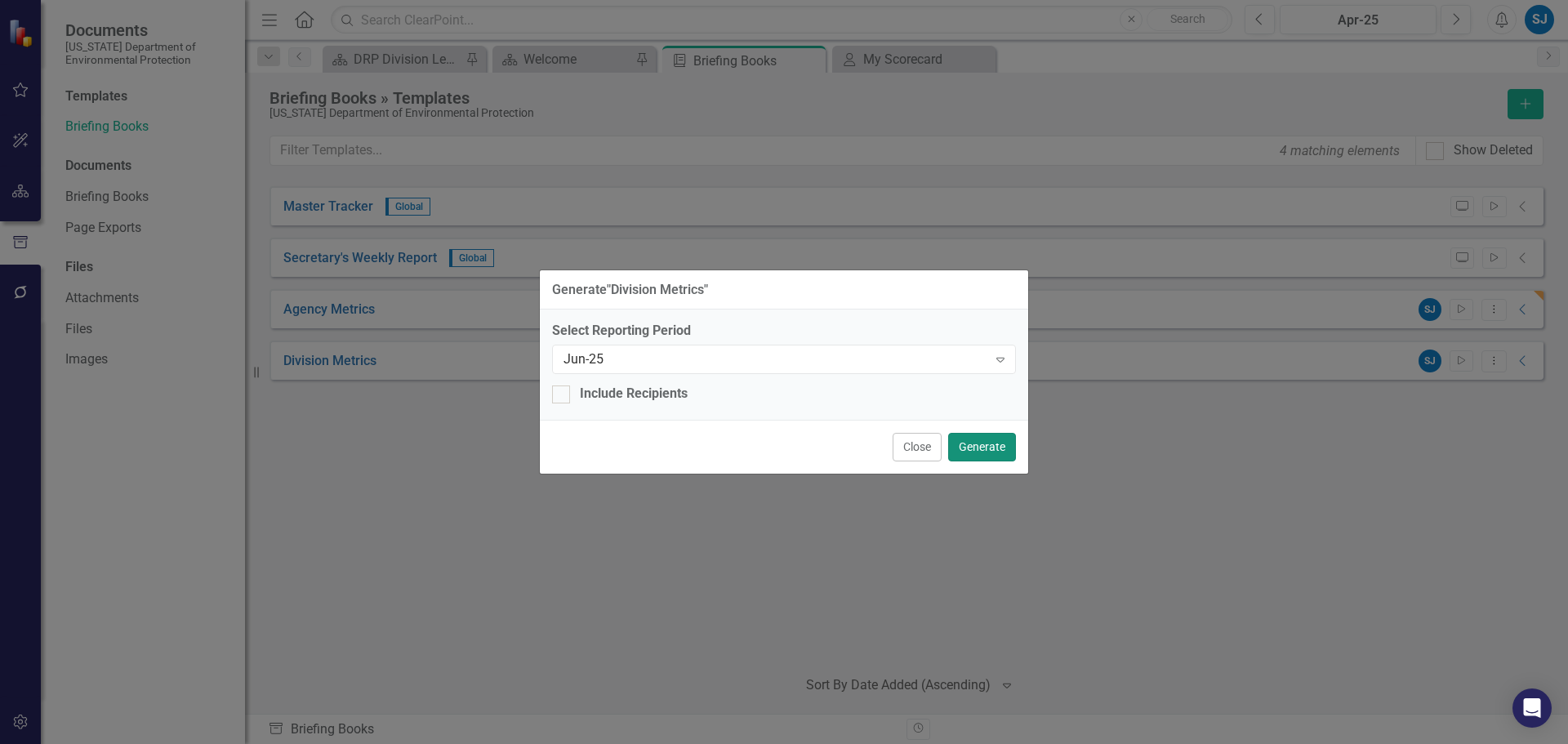
click at [984, 443] on button "Generate" at bounding box center [982, 447] width 68 height 29
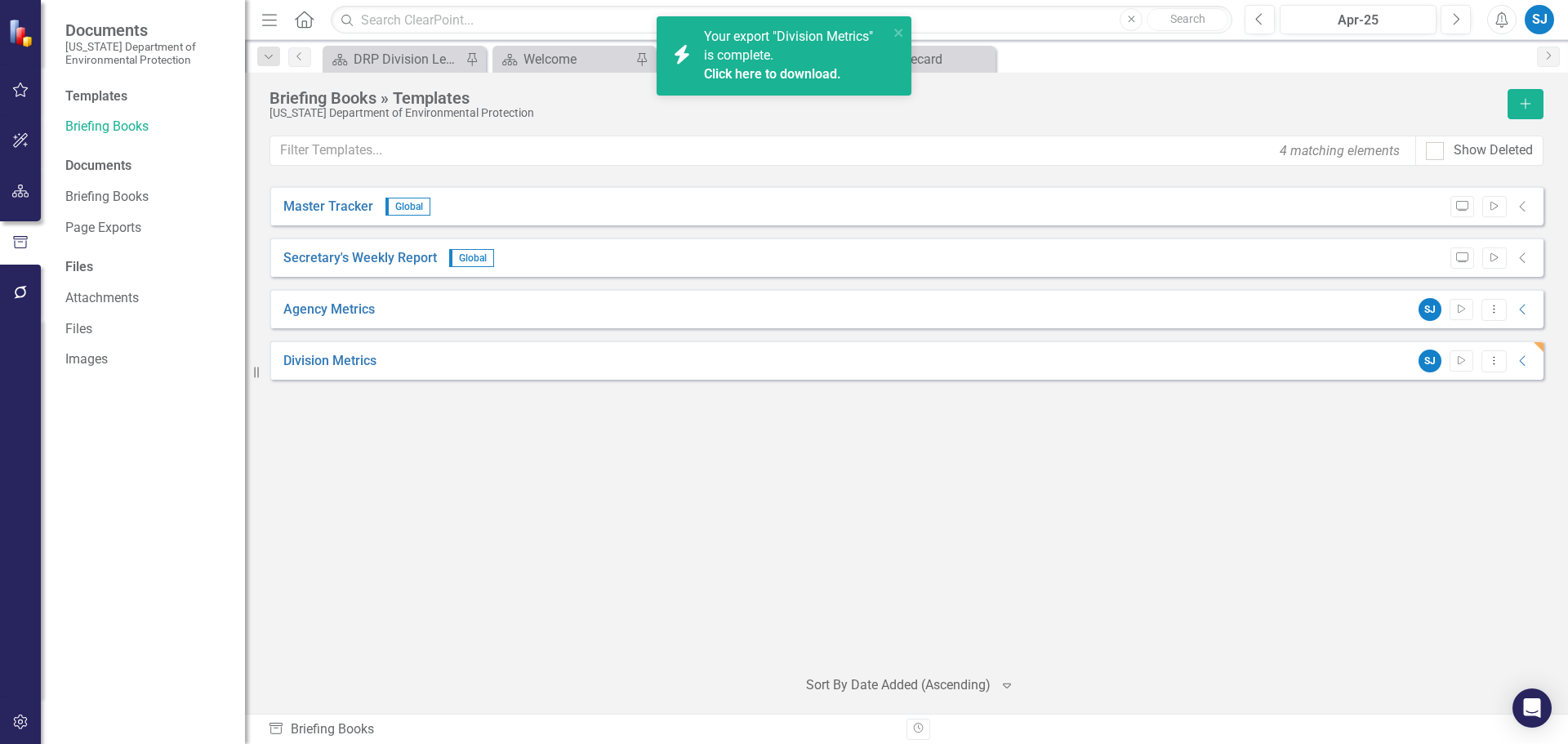
click at [822, 48] on div "Your export "Division Metrics" is complete. Click here to download." at bounding box center [795, 56] width 185 height 57
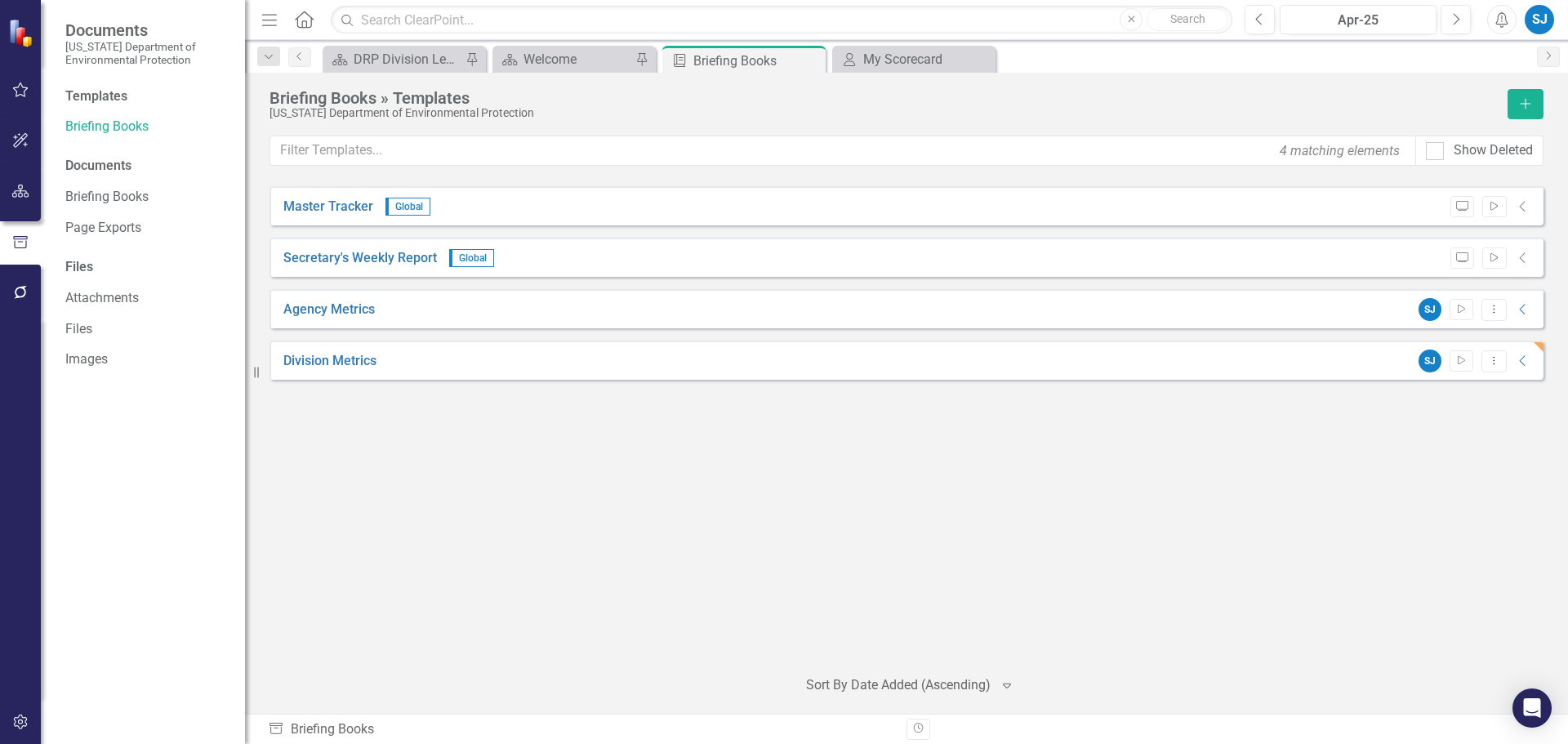
click at [1540, 16] on div "SJ" at bounding box center [1539, 20] width 30 height 30
click at [1502, 210] on link "Logout Log Out" at bounding box center [1488, 206] width 129 height 30
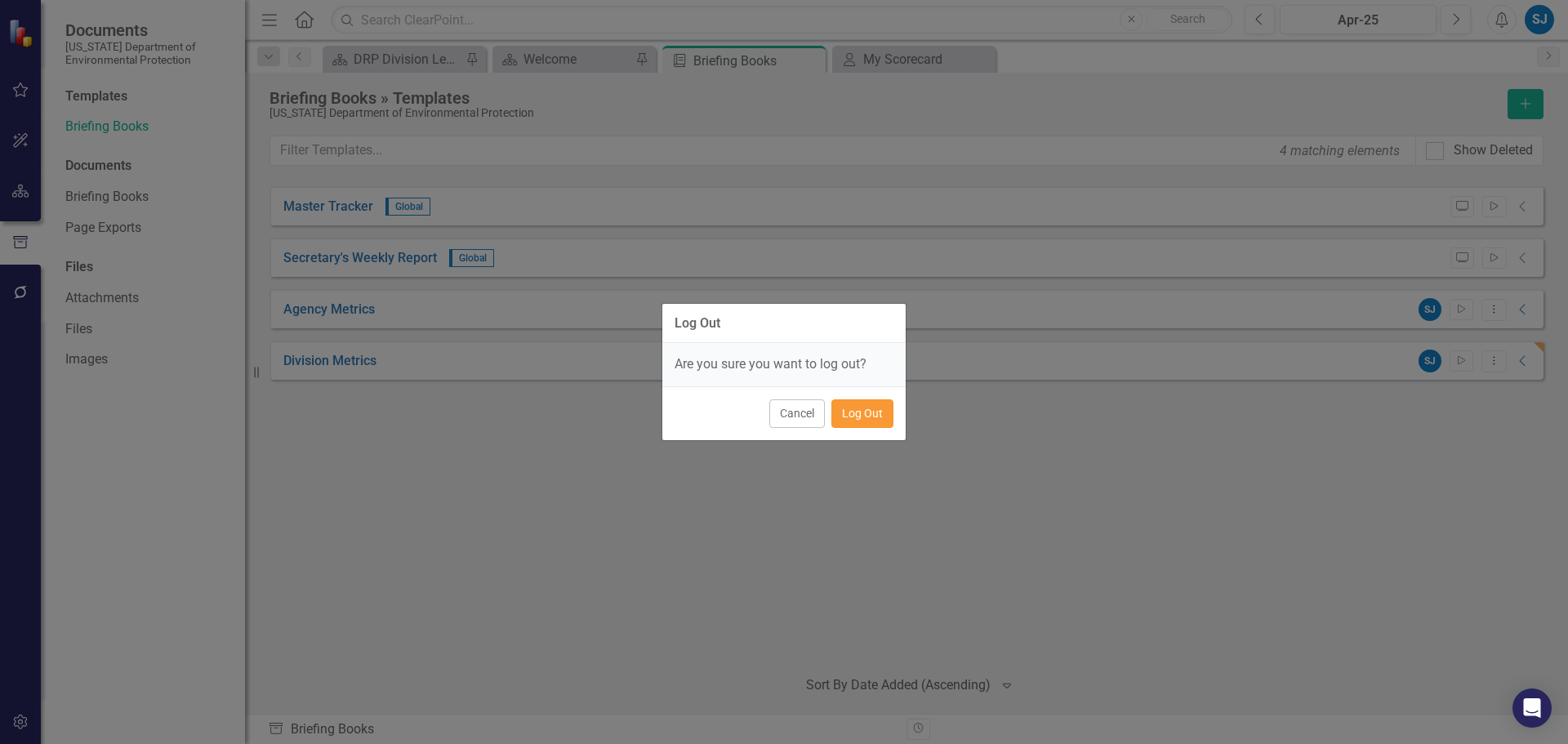
click at [857, 417] on button "Log Out" at bounding box center [863, 413] width 62 height 29
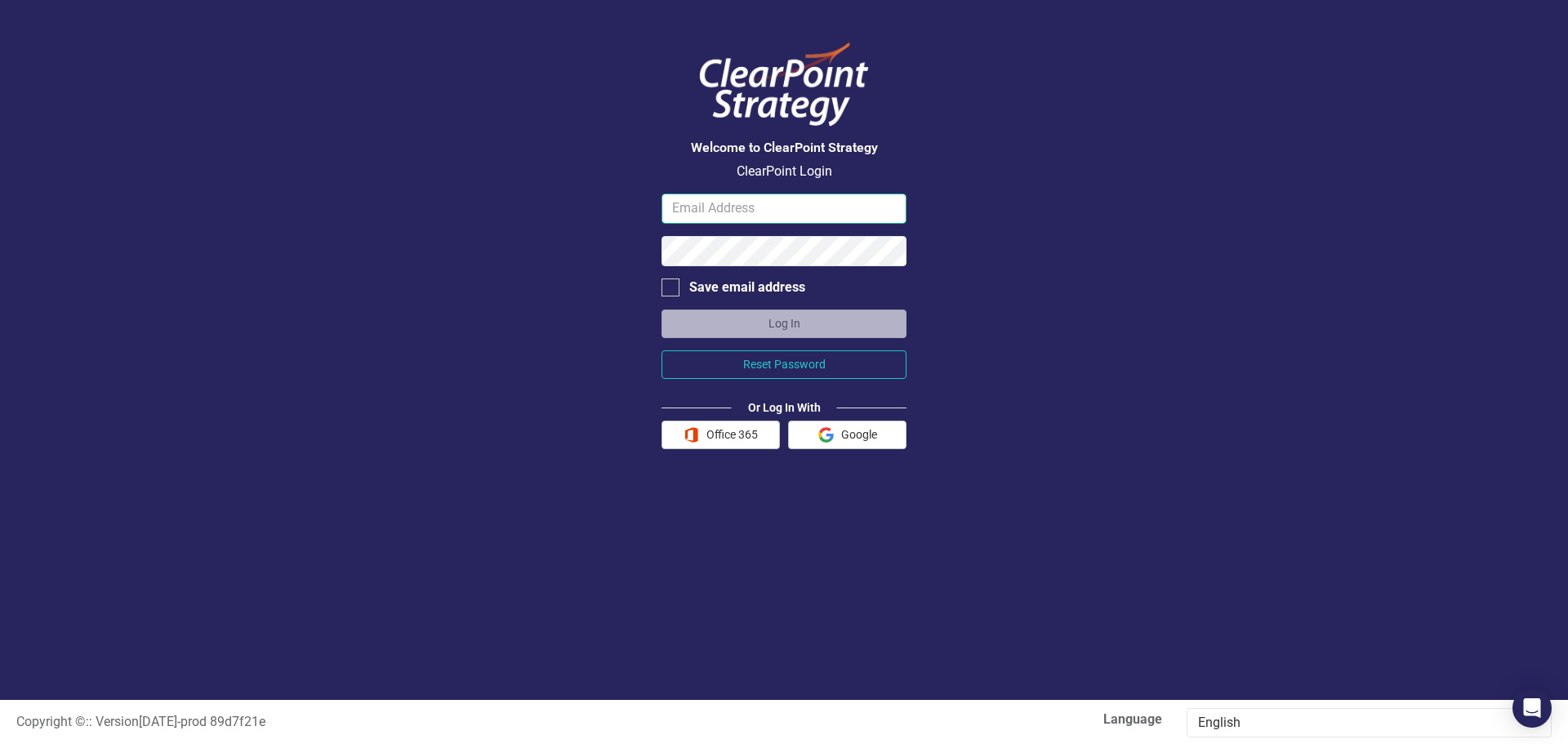
type input "[PERSON_NAME][EMAIL_ADDRESS][PERSON_NAME][DOMAIN_NAME]"
